Goal: Find specific page/section: Find specific page/section

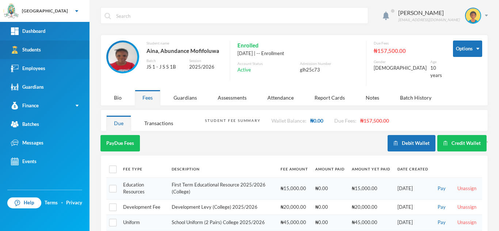
click at [49, 45] on link "Students" at bounding box center [45, 50] width 90 height 19
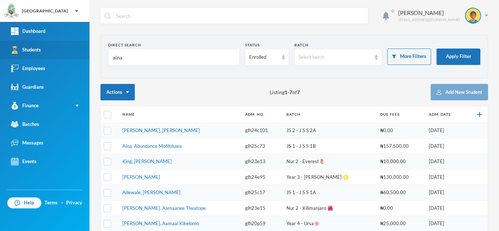
click at [49, 45] on link "Students" at bounding box center [45, 50] width 90 height 19
click at [139, 57] on input "aina" at bounding box center [174, 57] width 124 height 16
type input "a"
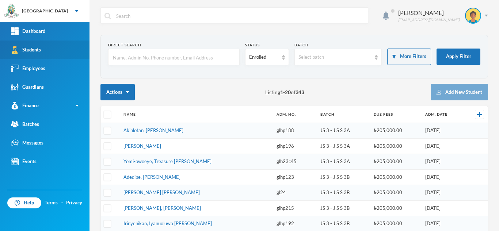
click at [63, 47] on link "Students" at bounding box center [45, 50] width 90 height 19
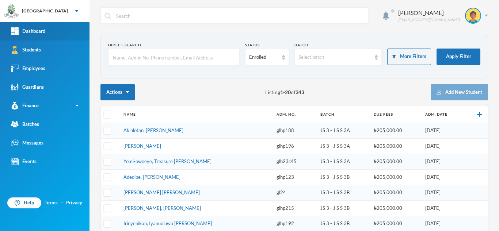
click at [56, 28] on link "Dashboard" at bounding box center [45, 31] width 90 height 19
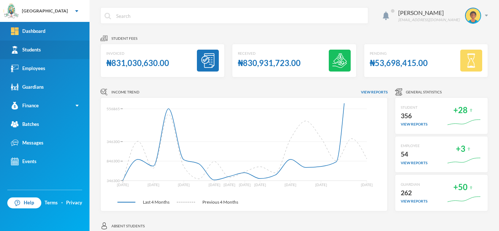
click at [32, 52] on div "Students" at bounding box center [26, 50] width 30 height 8
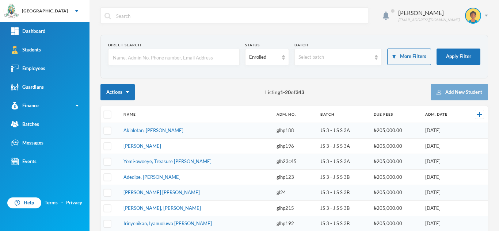
click at [201, 58] on input "text" at bounding box center [174, 57] width 124 height 16
type input "[PERSON_NAME]"
click at [455, 59] on button "Apply Filter" at bounding box center [459, 57] width 44 height 16
click at [218, 60] on input "text" at bounding box center [174, 57] width 124 height 16
type input "[PERSON_NAME]"
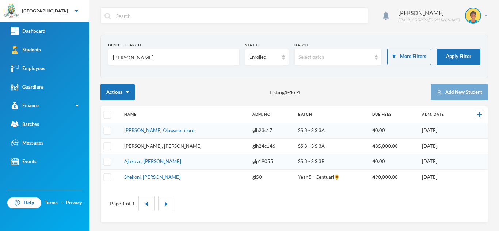
click at [148, 145] on link "Ajala, Ifeoluwa Isreal" at bounding box center [162, 146] width 77 height 6
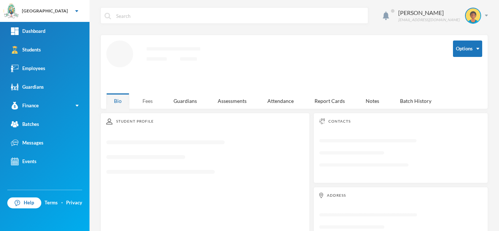
click at [150, 99] on div "Fees" at bounding box center [148, 101] width 26 height 16
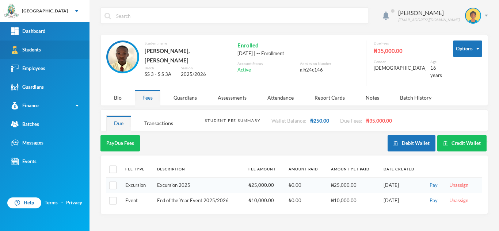
click at [74, 52] on link "Students" at bounding box center [45, 50] width 90 height 19
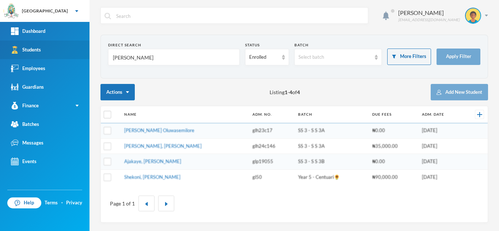
drag, startPoint x: 85, startPoint y: 57, endPoint x: 61, endPoint y: 57, distance: 23.8
click at [61, 57] on div "Greenland Hall Your Bluebic Account Greenland Hall Add a New School Dashboard S…" at bounding box center [249, 115] width 499 height 231
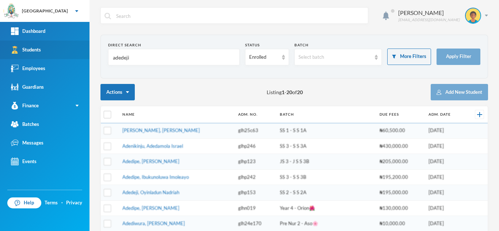
type input "adedeji"
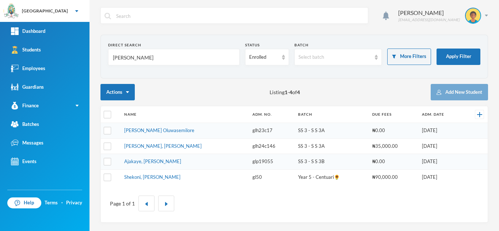
click at [176, 60] on input "[PERSON_NAME]" at bounding box center [174, 57] width 124 height 16
type input "a"
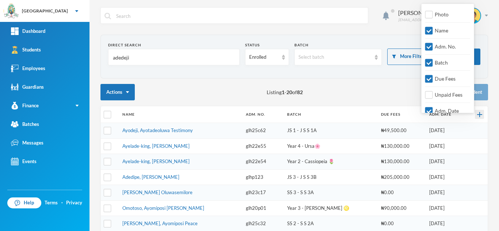
type input "adedeji"
click at [477, 116] on img at bounding box center [479, 114] width 5 height 5
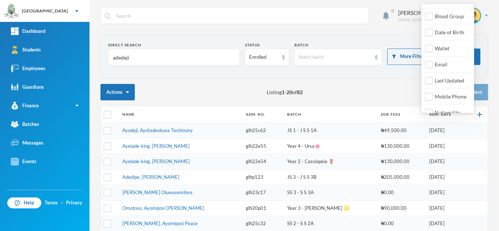
scroll to position [132, 0]
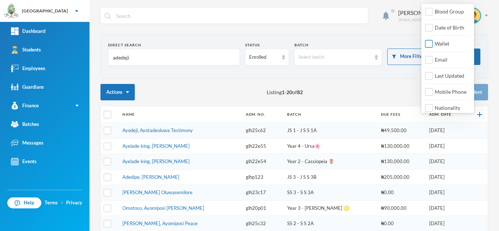
click at [428, 44] on input "Wallet" at bounding box center [429, 44] width 8 height 8
checkbox input "true"
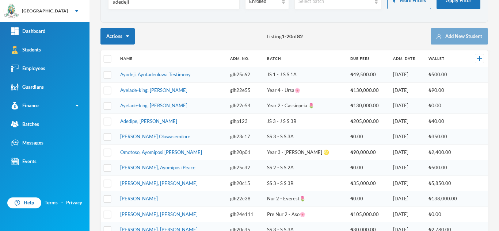
scroll to position [55, 0]
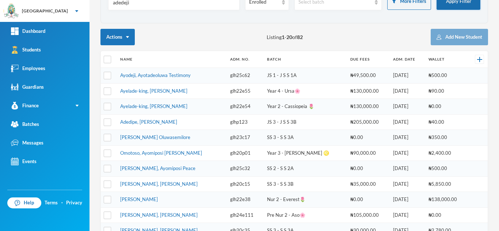
click at [452, 3] on button "Apply Filter" at bounding box center [459, 1] width 44 height 16
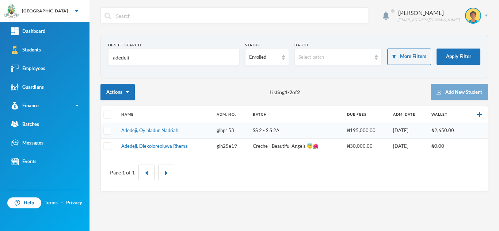
scroll to position [0, 0]
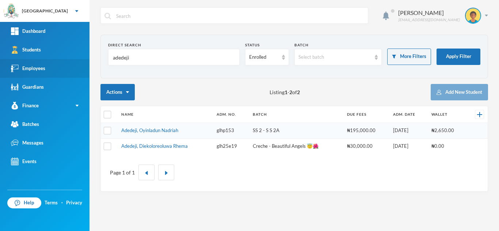
drag, startPoint x: 223, startPoint y: 61, endPoint x: 0, endPoint y: 76, distance: 223.4
click at [0, 76] on div "Greenland Hall Your Bluebic Account Greenland Hall Add a New School Dashboard S…" at bounding box center [249, 115] width 499 height 231
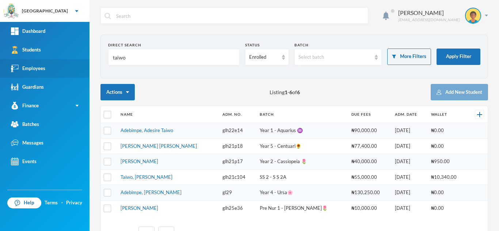
drag, startPoint x: 186, startPoint y: 62, endPoint x: 86, endPoint y: 63, distance: 100.1
click at [86, 63] on div "Greenland Hall Your Bluebic Account Greenland Hall Add a New School Dashboard S…" at bounding box center [249, 115] width 499 height 231
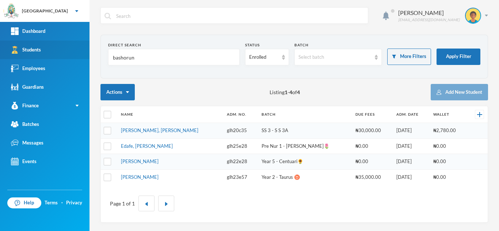
drag, startPoint x: 145, startPoint y: 60, endPoint x: 50, endPoint y: 48, distance: 95.5
click at [50, 48] on div "Greenland Hall Your Bluebic Account Greenland Hall Add a New School Dashboard S…" at bounding box center [249, 115] width 499 height 231
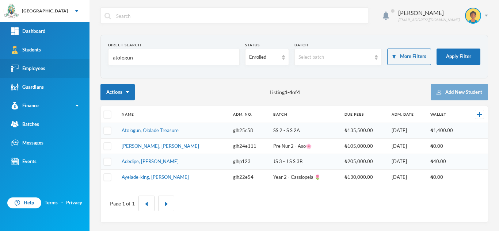
drag, startPoint x: 225, startPoint y: 61, endPoint x: 1, endPoint y: 61, distance: 223.3
click at [18, 59] on div "Greenland Hall Your Bluebic Account Greenland Hall Add a New School Dashboard S…" at bounding box center [249, 115] width 499 height 231
type input "martins"
